Goal: Check status

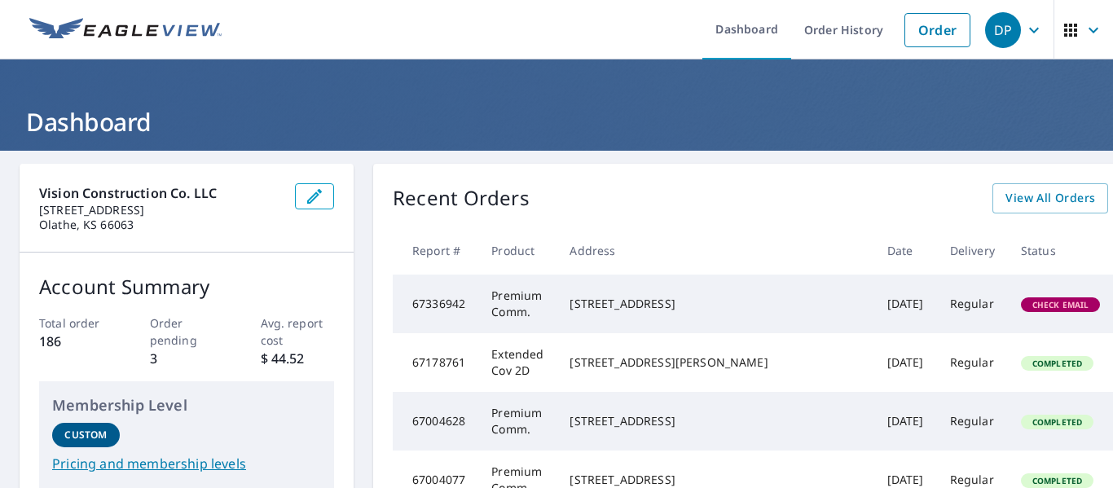
click at [1008, 320] on td "Check Email" at bounding box center [1061, 304] width 106 height 59
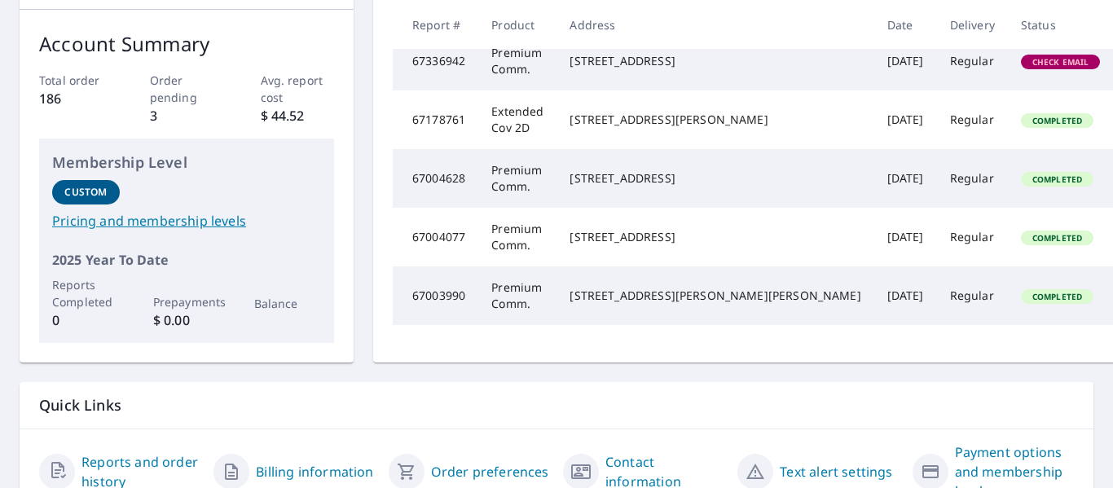
scroll to position [245, 0]
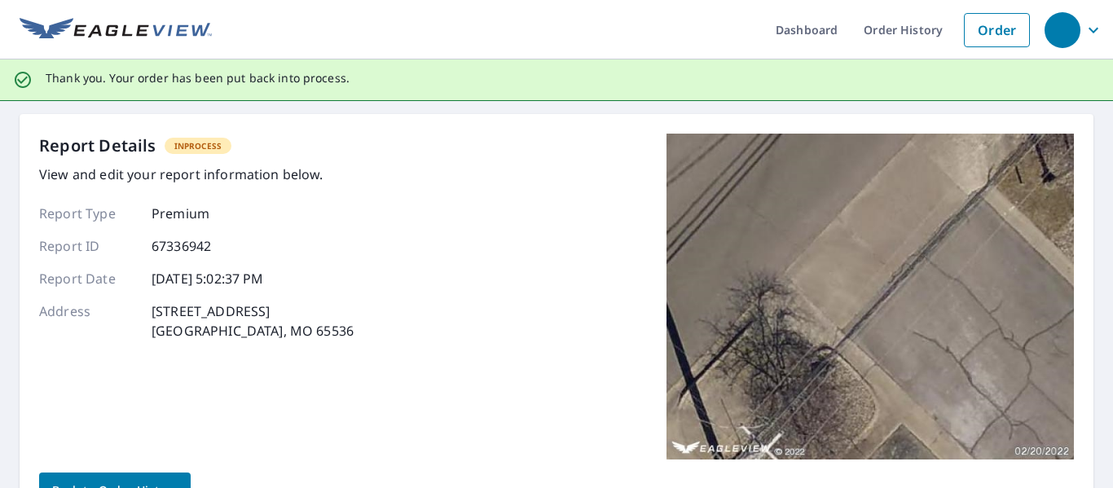
scroll to position [95, 0]
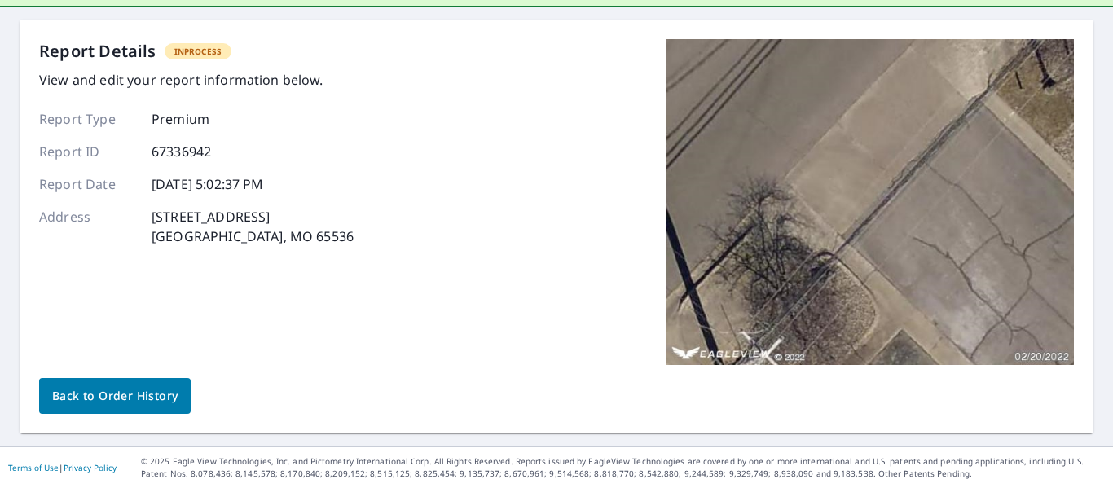
click at [91, 397] on span "Back to Order History" at bounding box center [114, 396] width 125 height 20
